Goal: Task Accomplishment & Management: Use online tool/utility

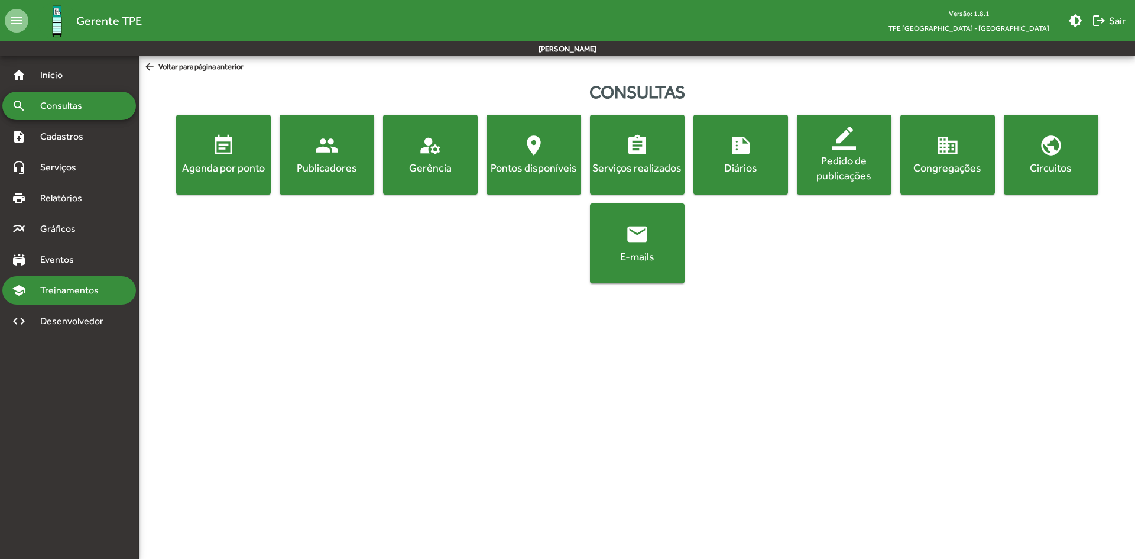
click at [81, 290] on span "Treinamentos" at bounding box center [73, 290] width 80 height 14
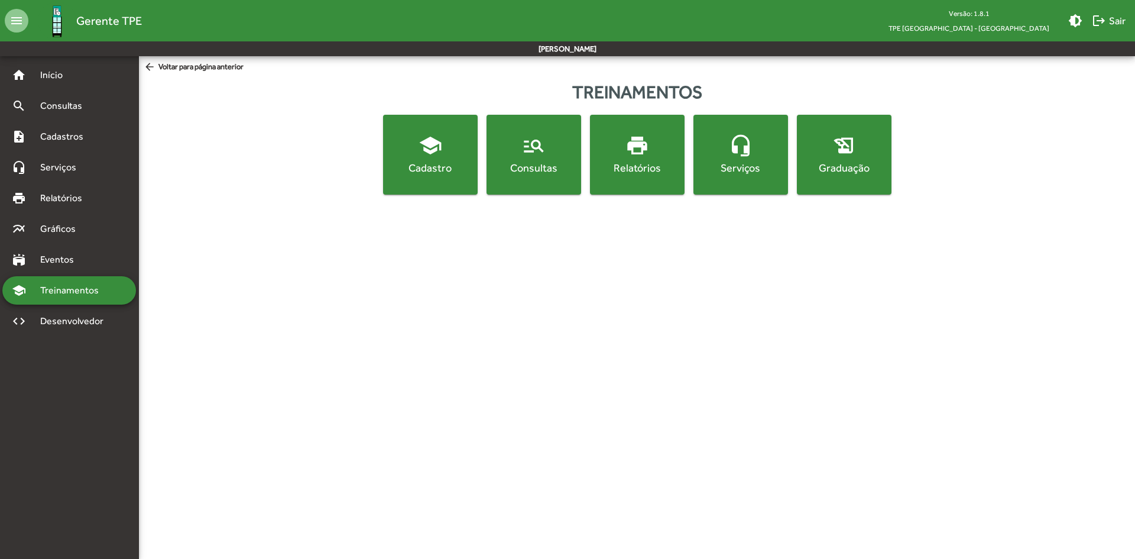
click at [643, 161] on div "Relatórios" at bounding box center [637, 167] width 90 height 15
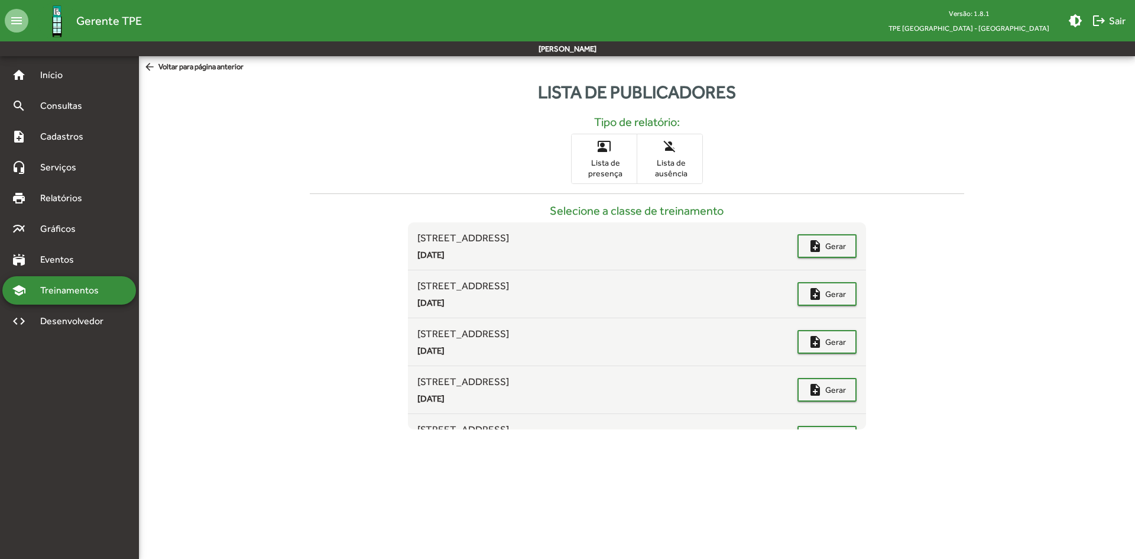
click at [686, 163] on span "Lista de ausência" at bounding box center [669, 167] width 59 height 21
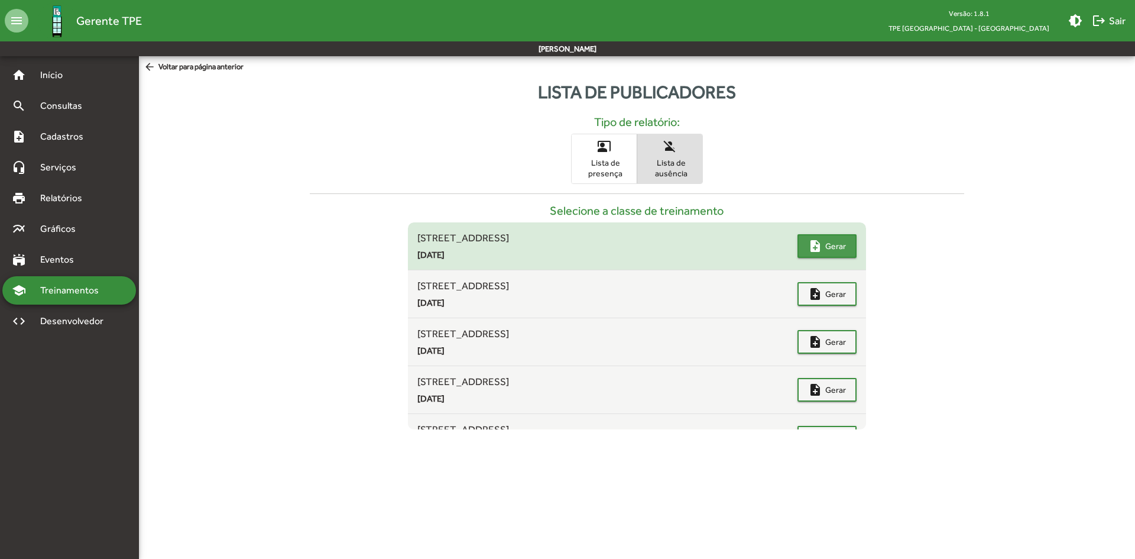
click at [829, 244] on span "Gerar" at bounding box center [835, 245] width 21 height 21
